Goal: Task Accomplishment & Management: Use online tool/utility

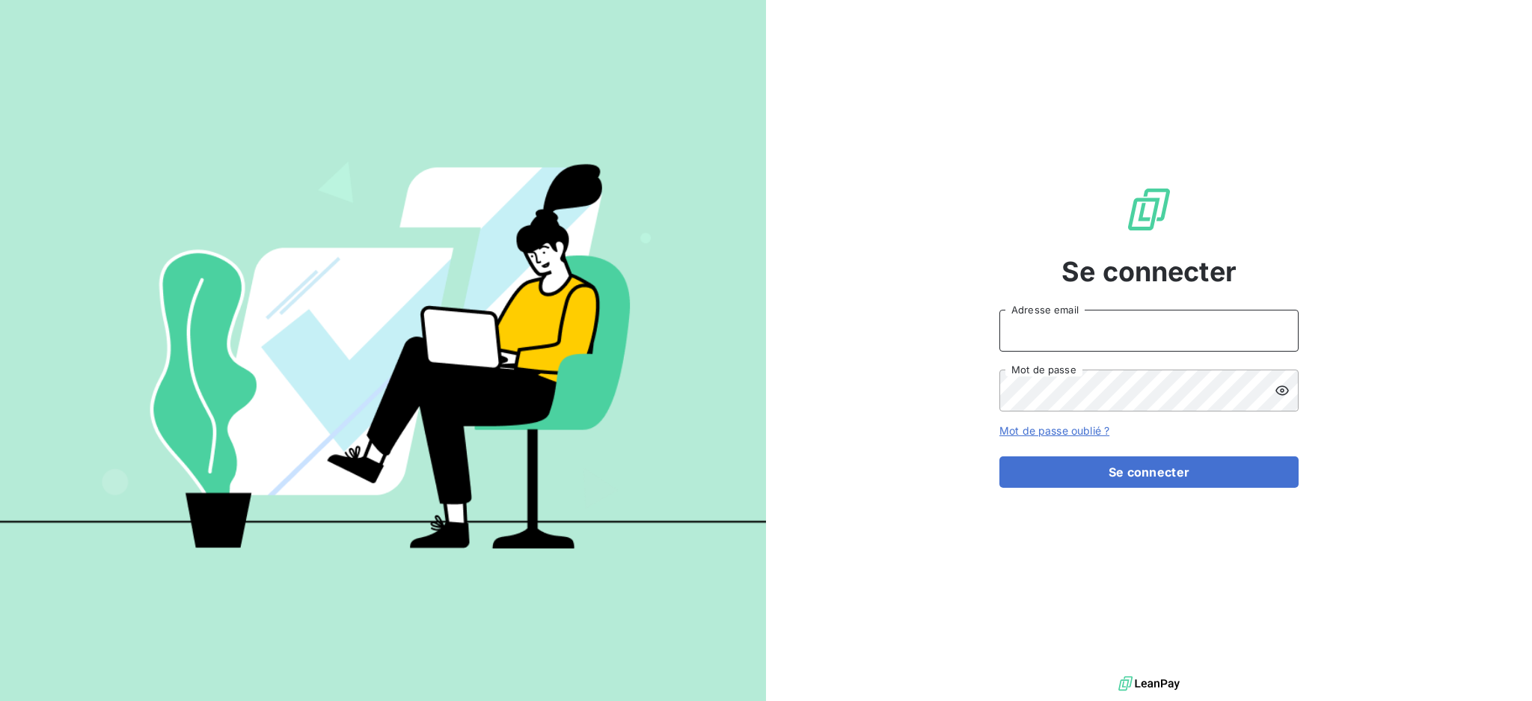
type input "[EMAIL_ADDRESS][DOMAIN_NAME]"
click at [1155, 331] on input "dubuc@serpe.fr" at bounding box center [1149, 331] width 299 height 42
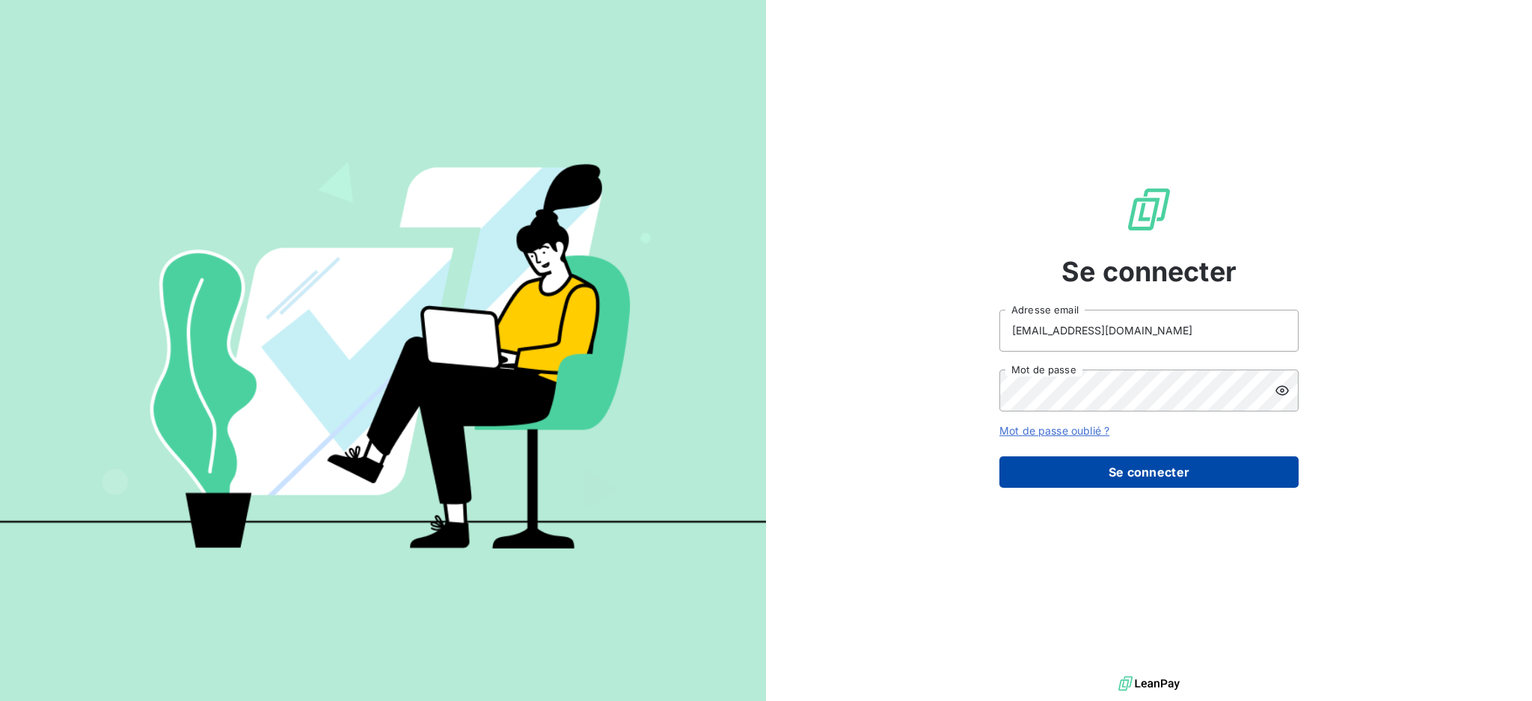
click at [1119, 467] on button "Se connecter" at bounding box center [1149, 471] width 299 height 31
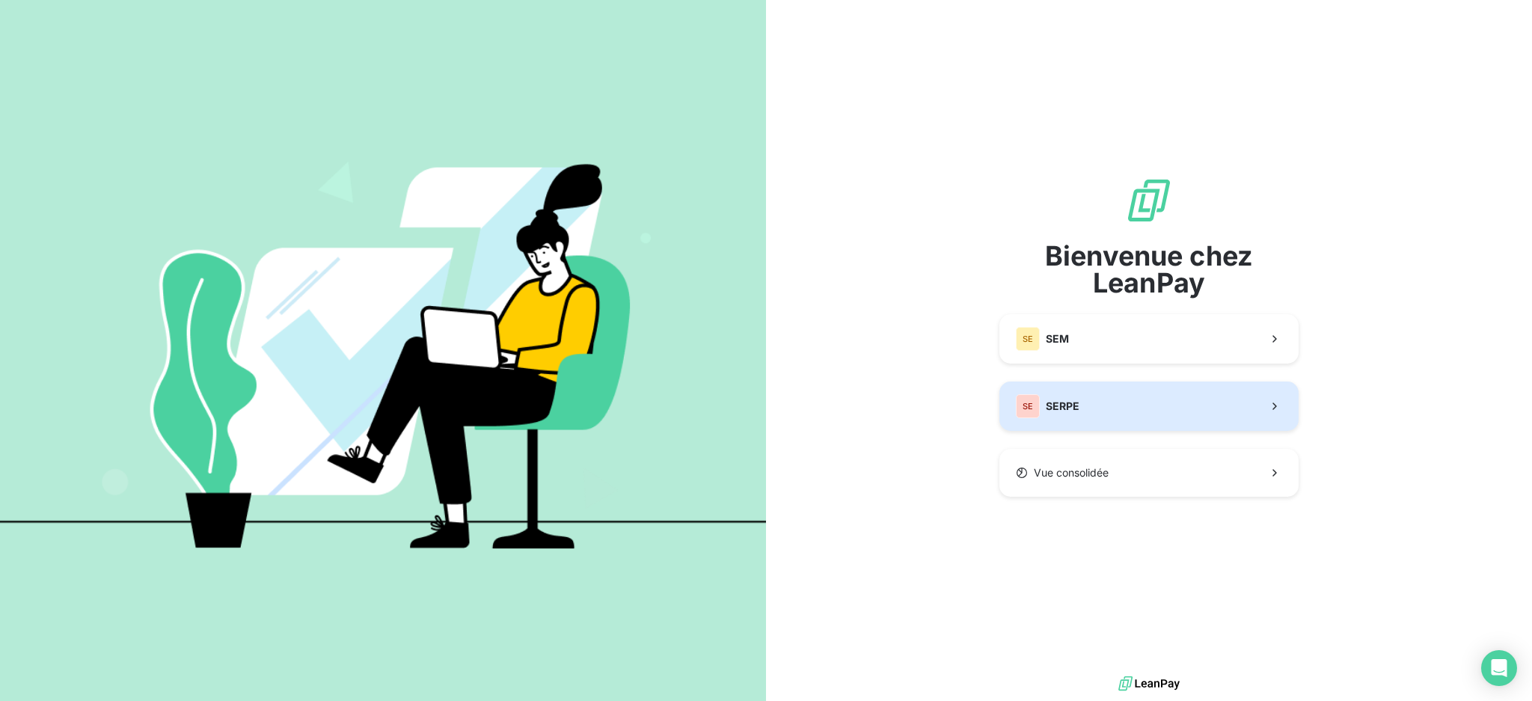
click at [1116, 419] on button "SE SERPE" at bounding box center [1149, 406] width 299 height 49
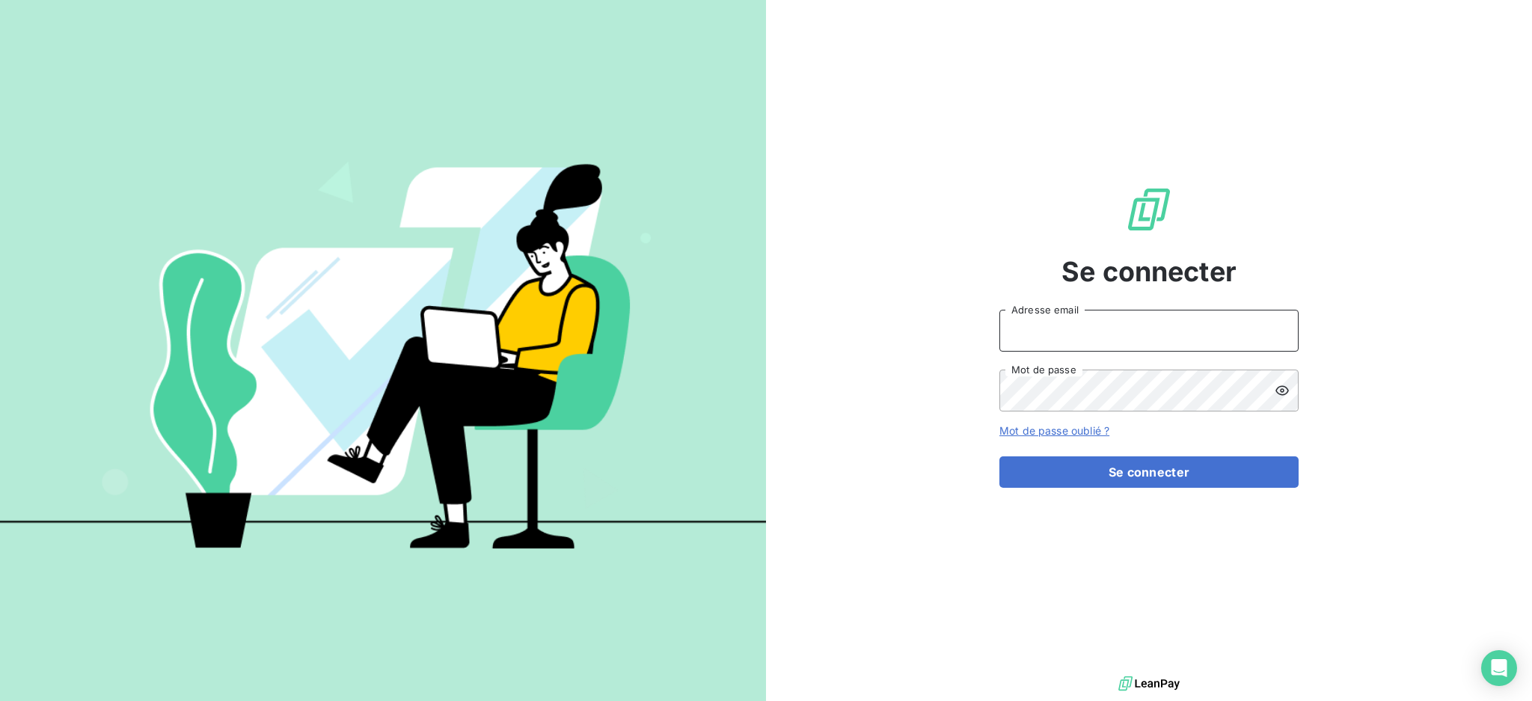
type input "dubuc@serpe.fr"
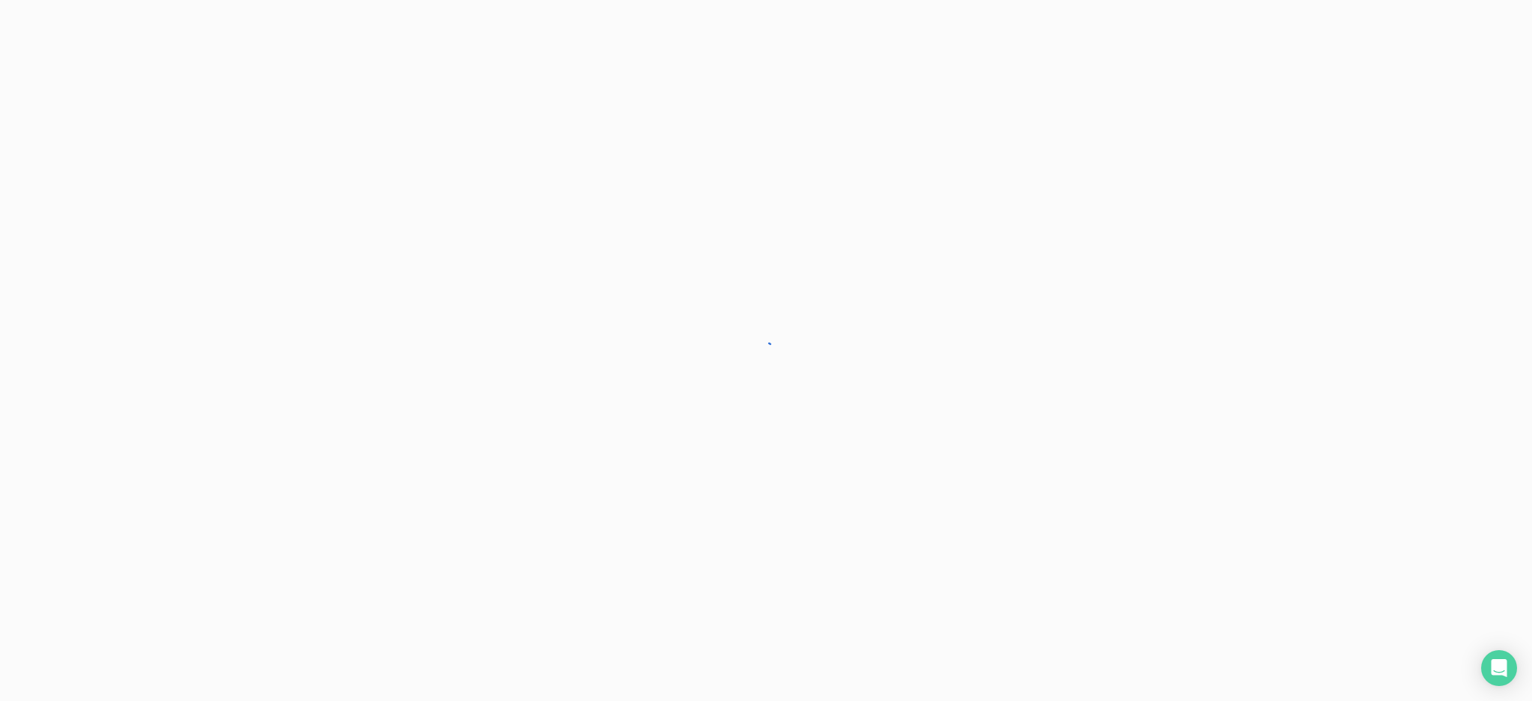
click at [1192, 472] on div at bounding box center [766, 350] width 1532 height 701
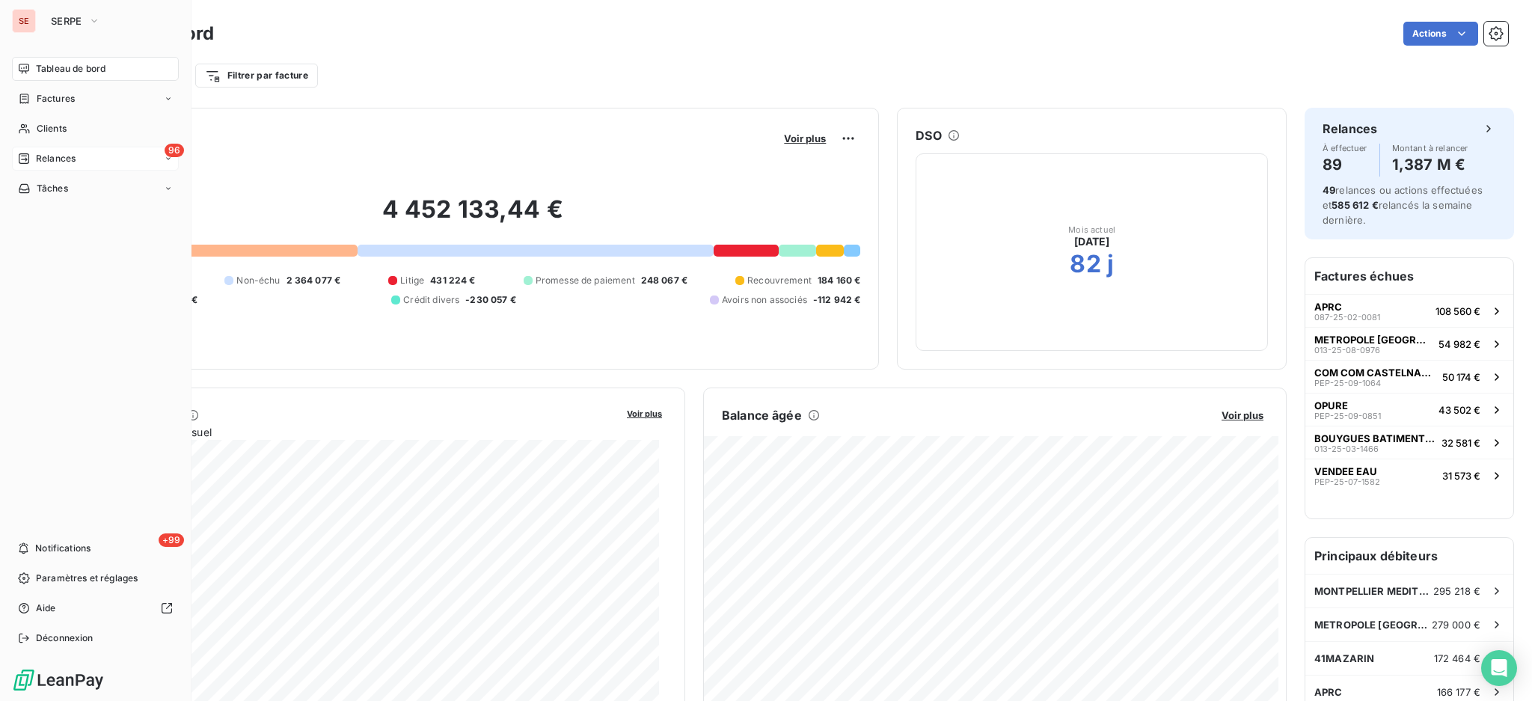
click at [58, 156] on span "Relances" at bounding box center [56, 158] width 40 height 13
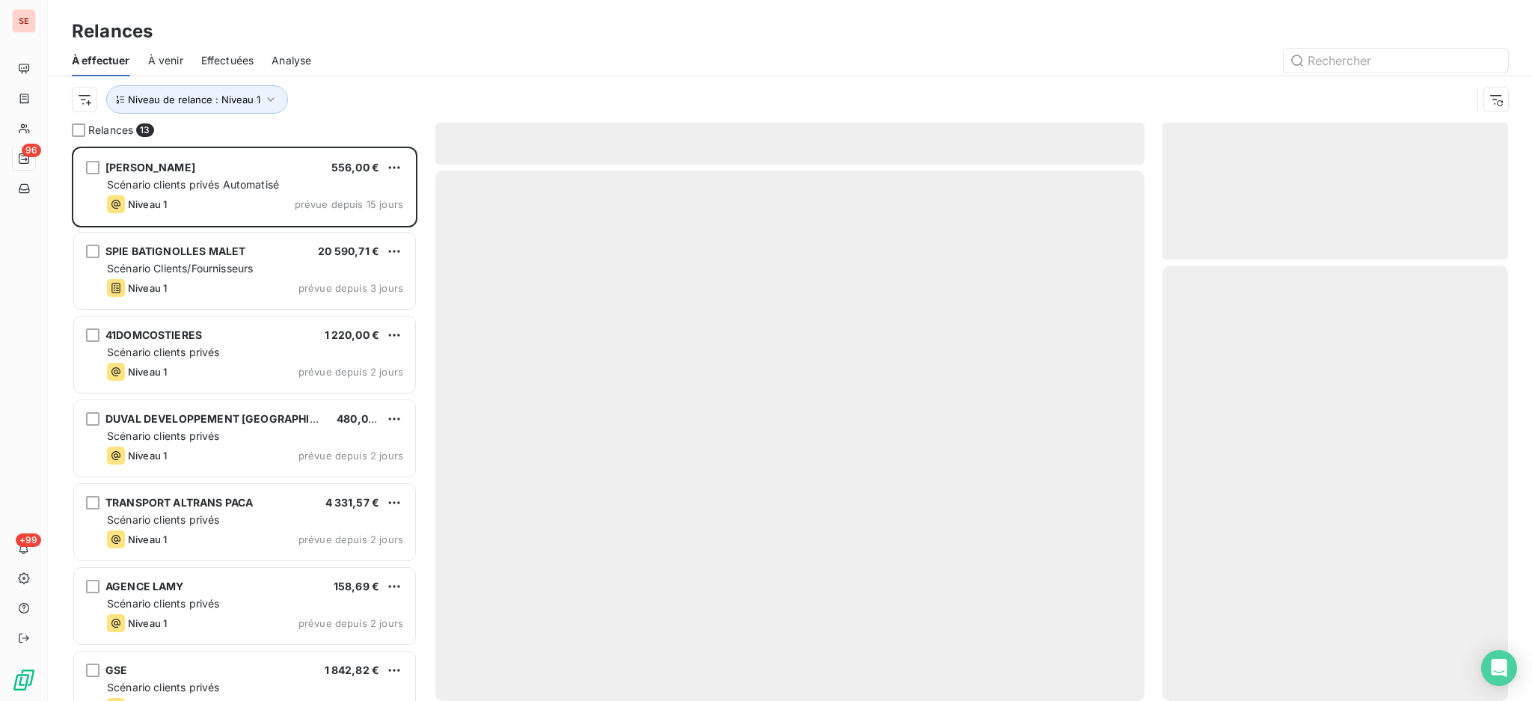
scroll to position [539, 330]
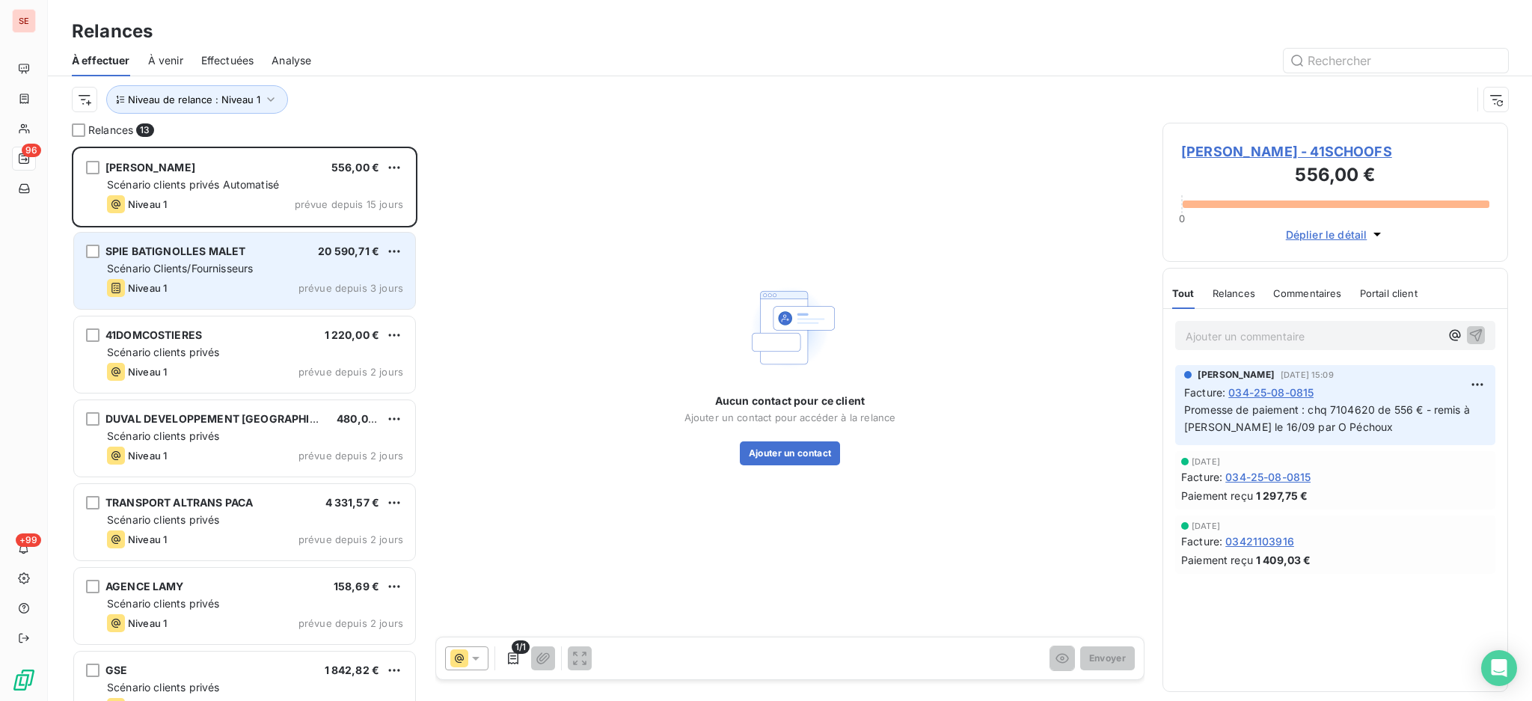
click at [225, 272] on span "Scénario Clients/Fournisseurs" at bounding box center [180, 268] width 146 height 13
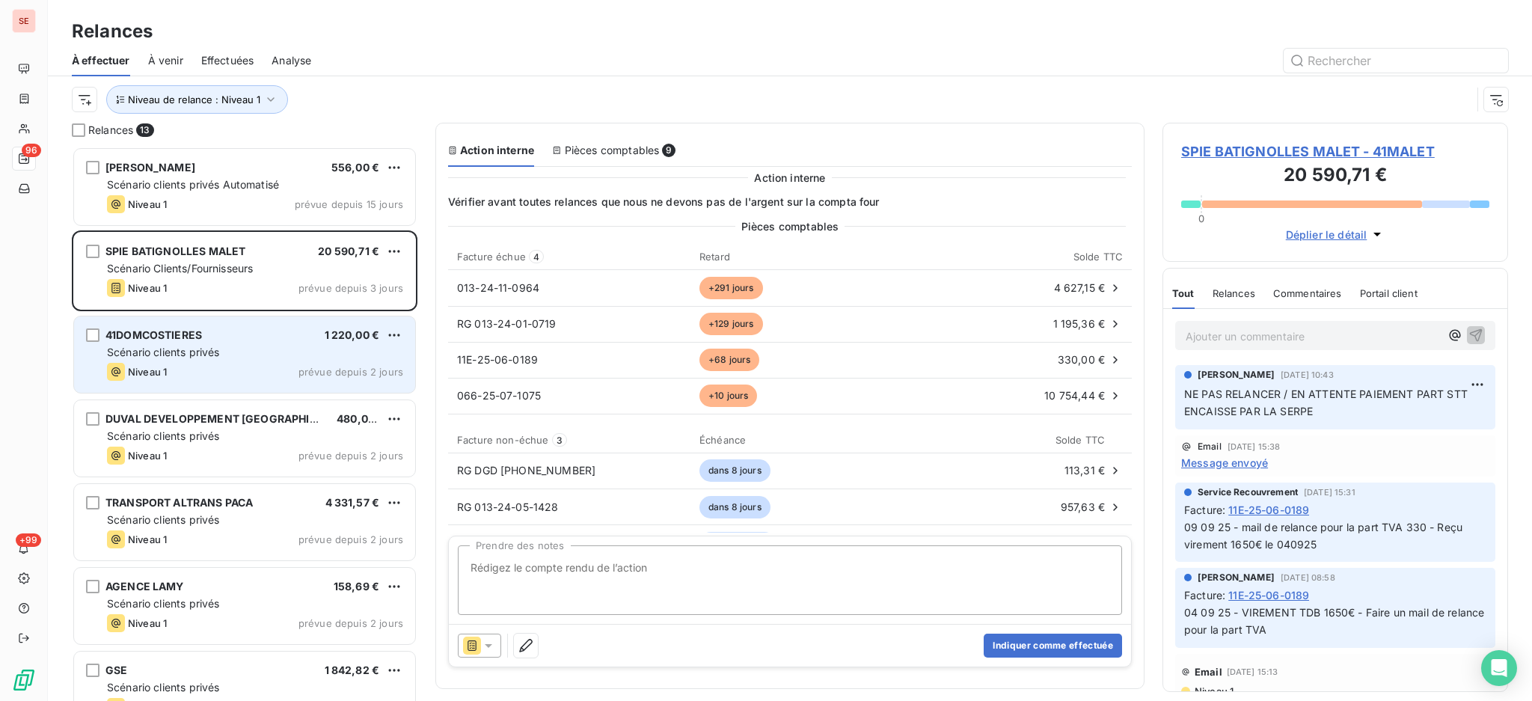
click at [238, 365] on div "Niveau 1 prévue depuis 2 jours" at bounding box center [255, 372] width 296 height 18
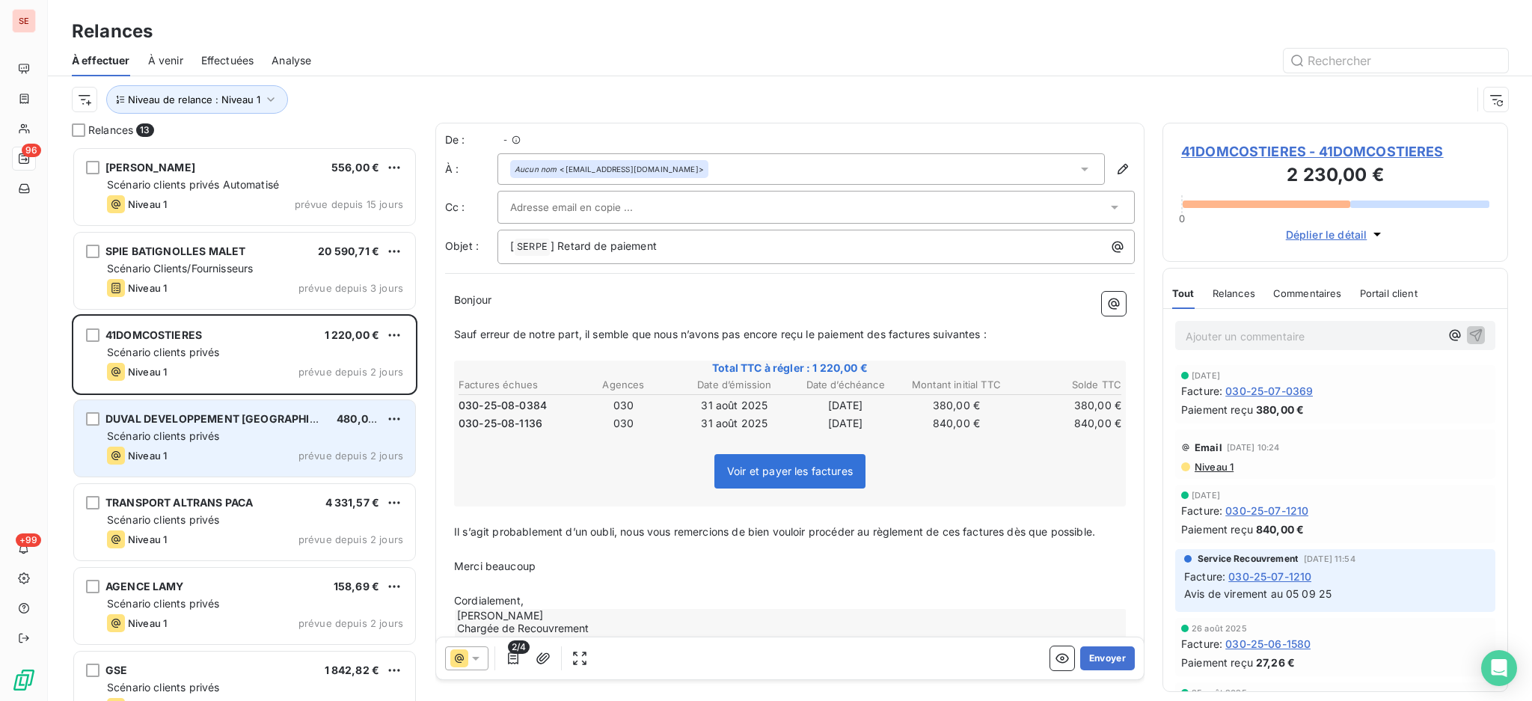
scroll to position [539, 330]
click at [245, 447] on div "Niveau 1 prévue depuis 2 jours" at bounding box center [255, 456] width 296 height 18
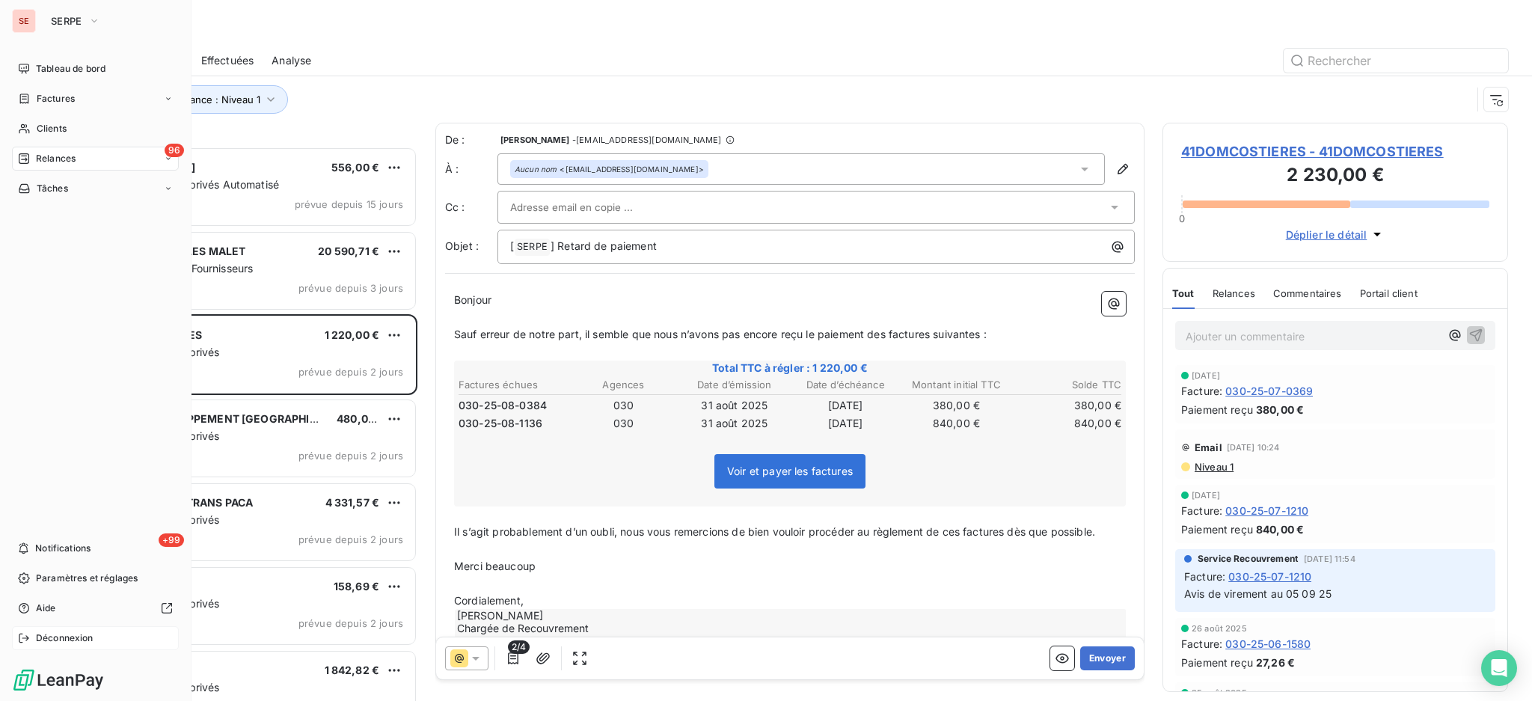
click at [51, 640] on span "Déconnexion" at bounding box center [65, 637] width 58 height 13
